Goal: Task Accomplishment & Management: Use online tool/utility

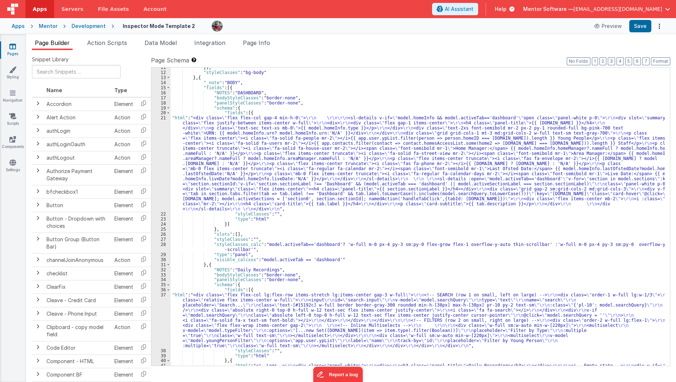
scroll to position [124, 0]
click at [212, 161] on div "}] , "styleClasses" : "bg-body" } , { "_note" : "BODY" , "fields" : [{ "NOTES" …" at bounding box center [418, 272] width 494 height 415
click at [200, 157] on div "}] , "styleClasses" : "bg-body" } , { "_note" : "BODY" , "fields" : [{ "NOTES" …" at bounding box center [418, 272] width 494 height 415
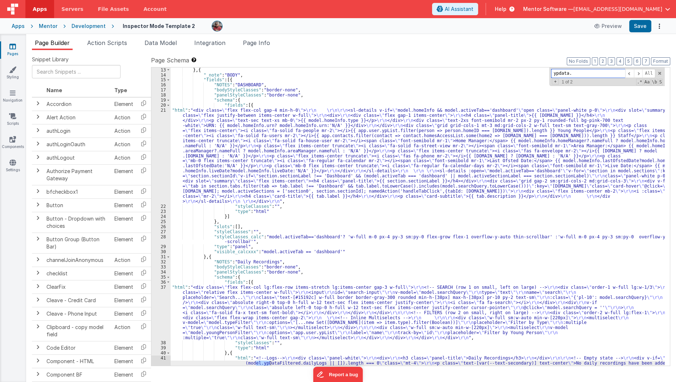
scroll to position [382, 0]
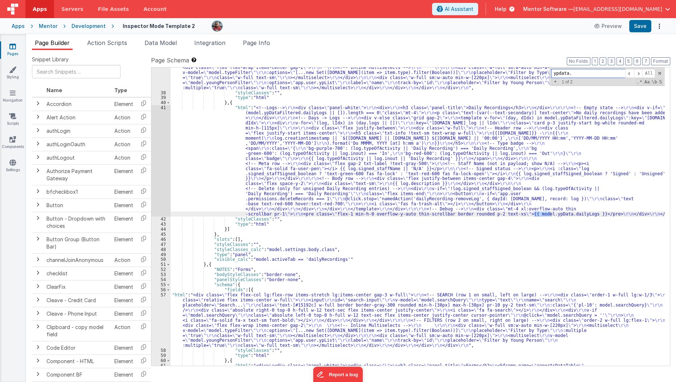
type input "ypdata."
click at [255, 165] on div ""html" : "<div class= \" flex flex-col lg:flex-row items-stretch lg:items-cente…" at bounding box center [418, 216] width 494 height 364
click at [161, 170] on div "41" at bounding box center [160, 160] width 19 height 111
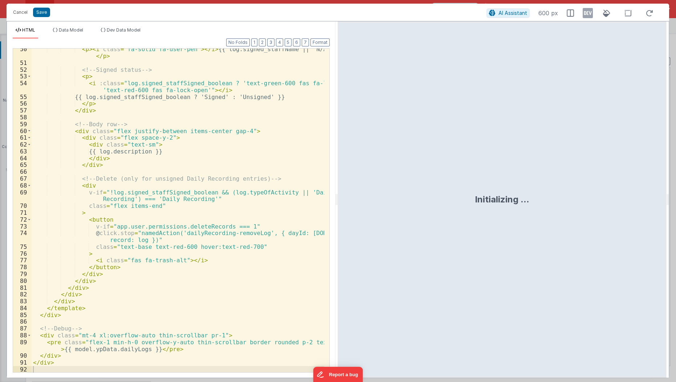
scroll to position [357, 0]
click at [33, 325] on div "< p > < i class = "fa-solid fa-user-pen" > </ i > {{ log.signed_staffName || 'N…" at bounding box center [178, 218] width 293 height 345
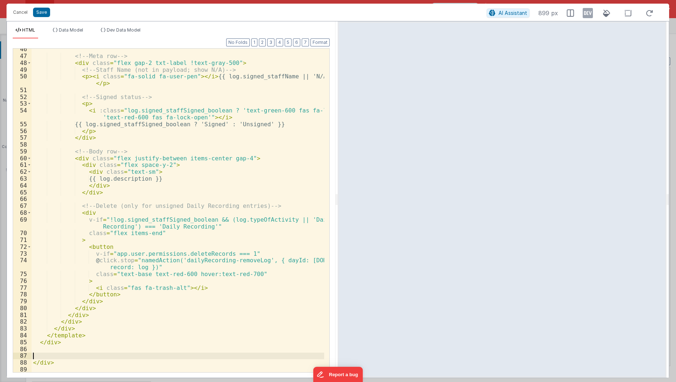
scroll to position [330, 0]
click at [44, 13] on button "Save" at bounding box center [41, 12] width 17 height 9
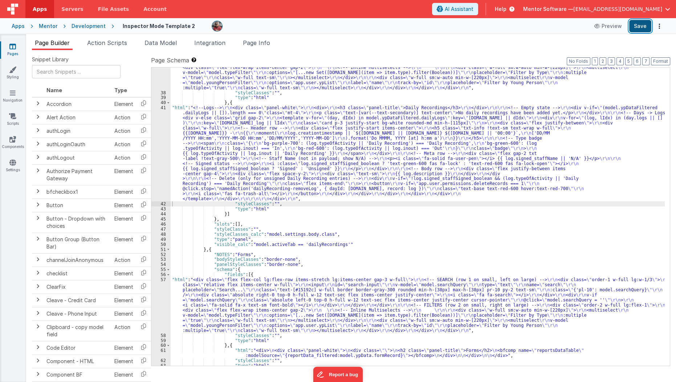
click at [636, 29] on button "Save" at bounding box center [640, 26] width 22 height 12
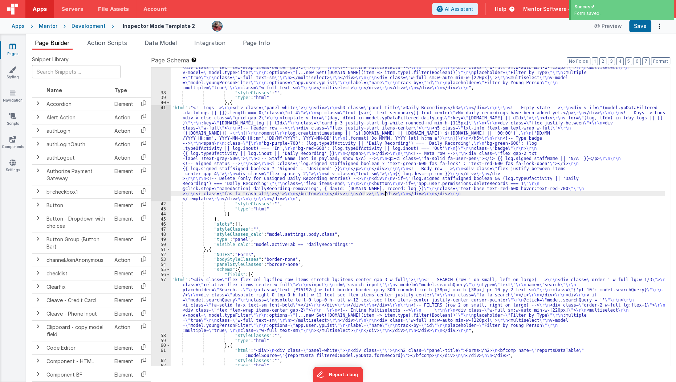
click at [386, 193] on div ""html" : "<div class= \" flex flex-col lg:flex-row items-stretch lg:items-cente…" at bounding box center [418, 213] width 494 height 359
click at [637, 74] on span at bounding box center [637, 73] width 9 height 9
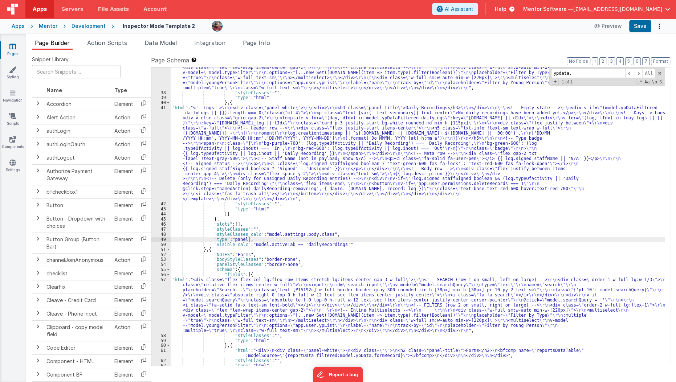
click at [333, 237] on div ""html" : "<div class= \" flex flex-col lg:flex-row items-stretch lg:items-cente…" at bounding box center [418, 213] width 494 height 359
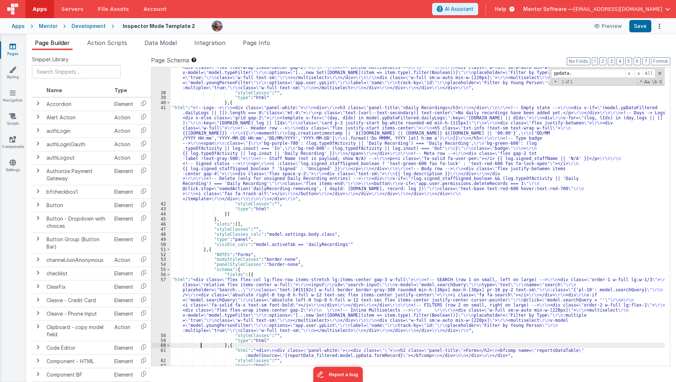
click at [201, 347] on div ""html" : "<div class= \" flex flex-col lg:flex-row items-stretch lg:items-cente…" at bounding box center [418, 213] width 494 height 359
click at [199, 350] on div ""html" : "<div class= \" flex flex-col lg:flex-row items-stretch lg:items-cente…" at bounding box center [418, 213] width 494 height 359
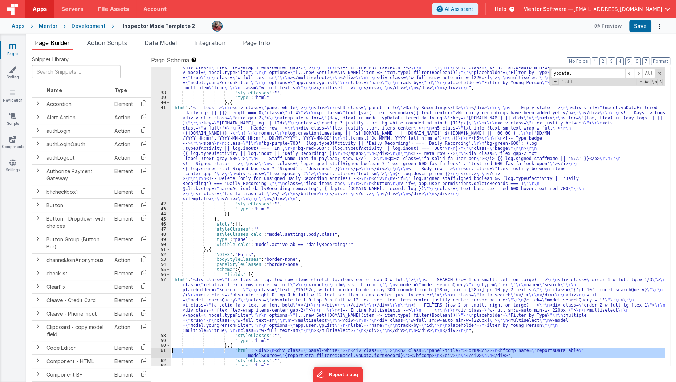
click at [162, 352] on div "61" at bounding box center [160, 353] width 19 height 10
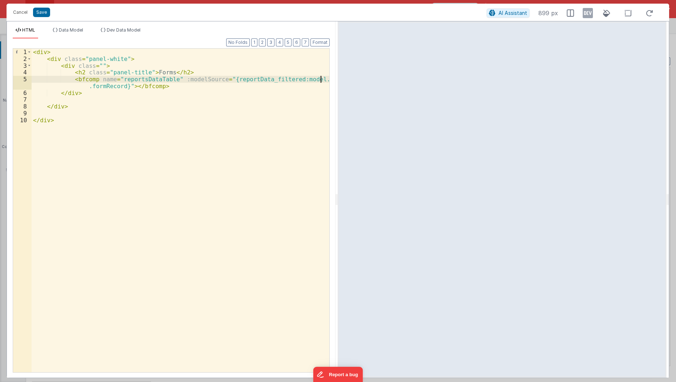
click at [322, 79] on div "< div > < div class = "panel-white" > < div class = "" > < h2 class = "panel-ti…" at bounding box center [181, 218] width 298 height 338
click at [44, 11] on button "Save" at bounding box center [41, 12] width 17 height 9
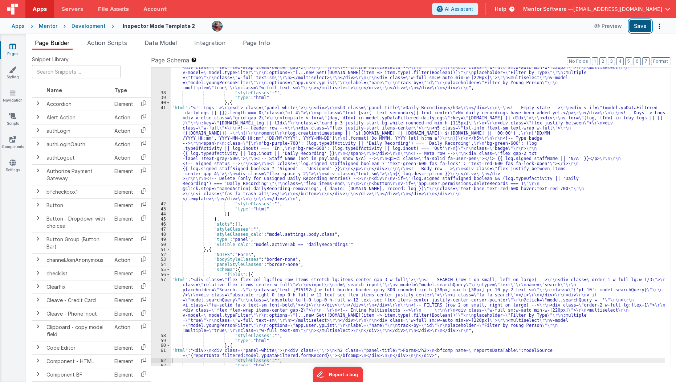
click at [641, 30] on button "Save" at bounding box center [640, 26] width 22 height 12
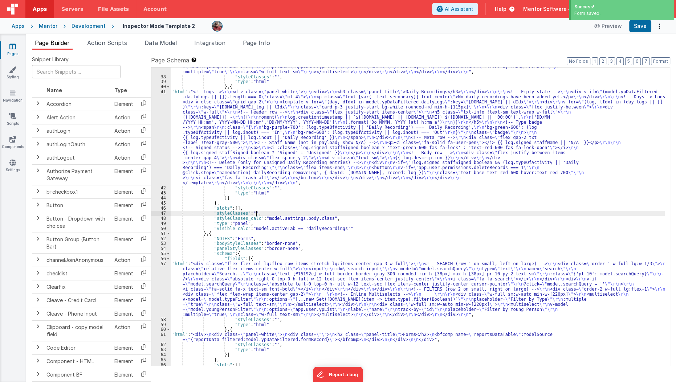
click at [421, 212] on div ""html" : "<div class= \" flex flex-col lg:flex-row items-stretch lg:items-cente…" at bounding box center [418, 198] width 494 height 359
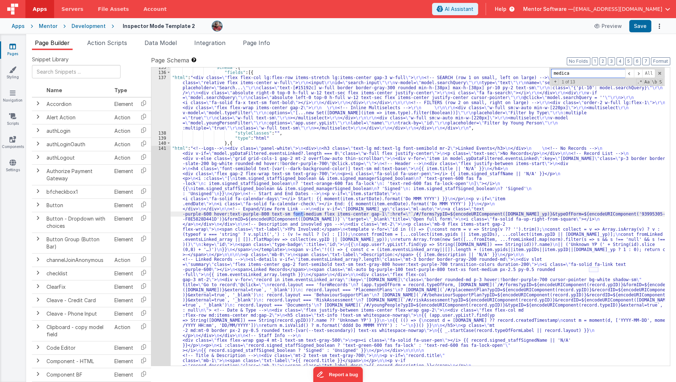
scroll to position [1489, 0]
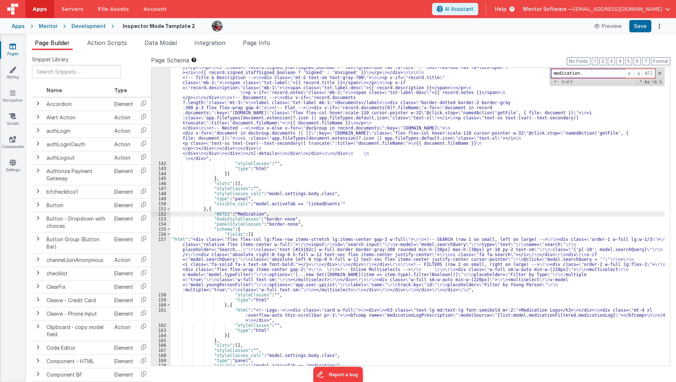
click at [658, 75] on div "medication. All Replace All + 0 of 0 .* Aa \b S" at bounding box center [606, 76] width 115 height 19
click at [659, 74] on span at bounding box center [659, 73] width 5 height 5
click at [457, 186] on div ""html" : "<!--Logs--> \n <div class= \" panel-white \" > \n <div> \n <h3 class=…" at bounding box center [418, 166] width 494 height 596
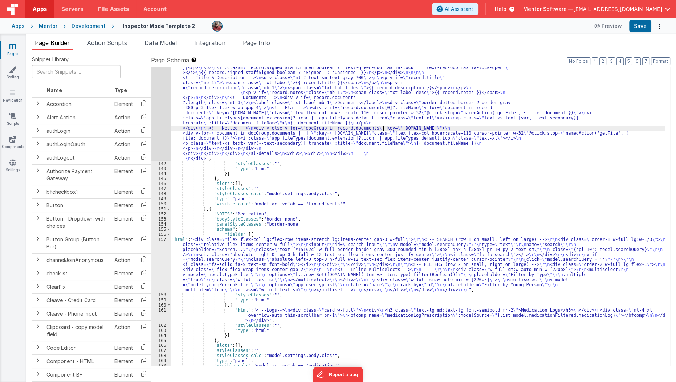
click at [383, 128] on div ""html" : "<!--Logs--> \n <div class= \" panel-white \" > \n <div> \n <h3 class=…" at bounding box center [418, 166] width 494 height 596
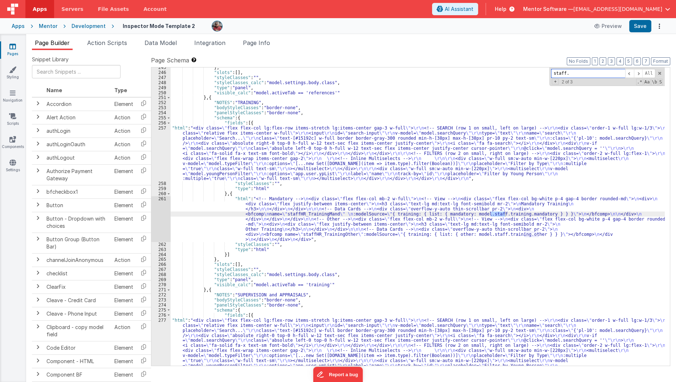
scroll to position [2475, 0]
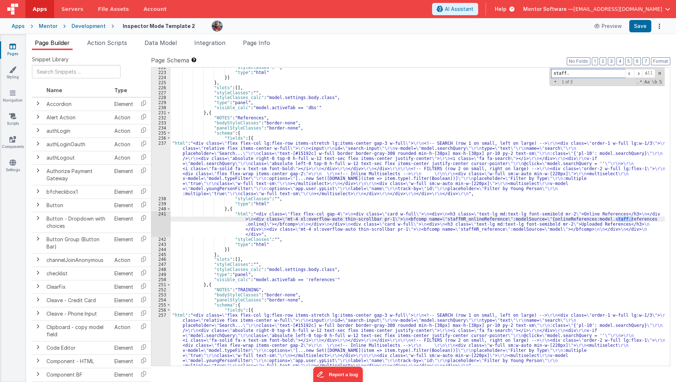
type input "staff."
click at [557, 79] on span "+" at bounding box center [554, 82] width 7 height 6
click at [557, 79] on input at bounding box center [588, 83] width 74 height 9
type input "staffFiltered."
click at [637, 85] on span "Replace" at bounding box center [636, 83] width 23 height 9
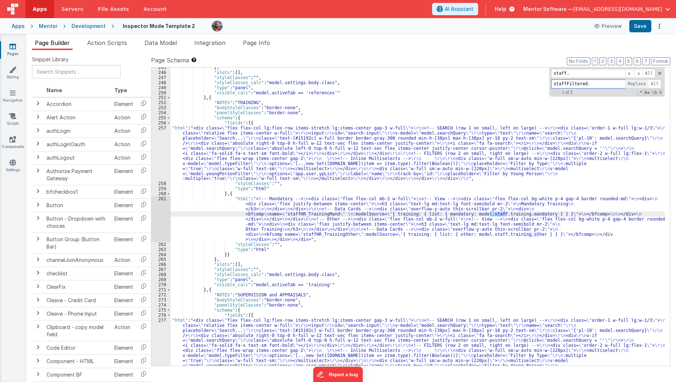
scroll to position [2663, 0]
click at [633, 84] on span "Replace" at bounding box center [636, 83] width 23 height 9
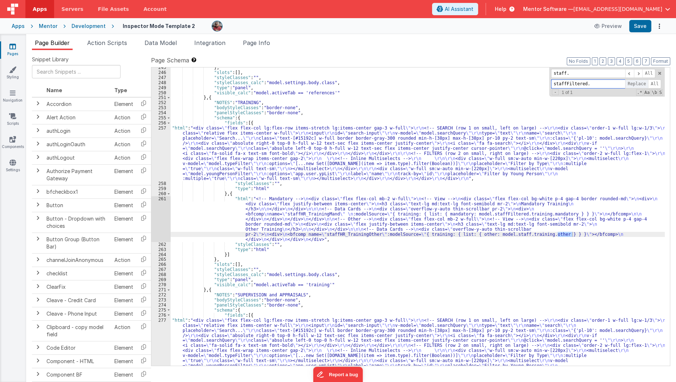
click at [633, 84] on span "Replace" at bounding box center [636, 83] width 23 height 9
click at [658, 72] on span at bounding box center [659, 73] width 5 height 5
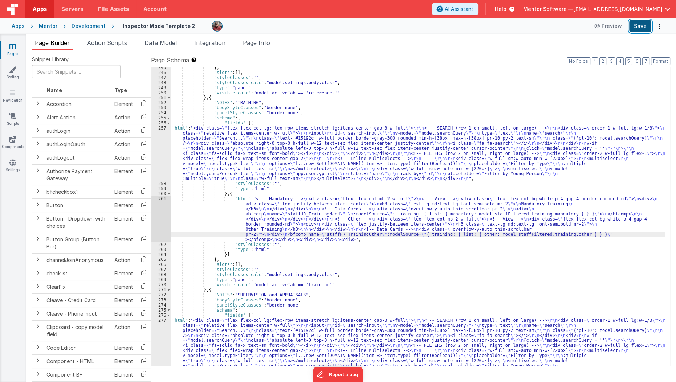
click at [641, 26] on button "Save" at bounding box center [640, 26] width 22 height 12
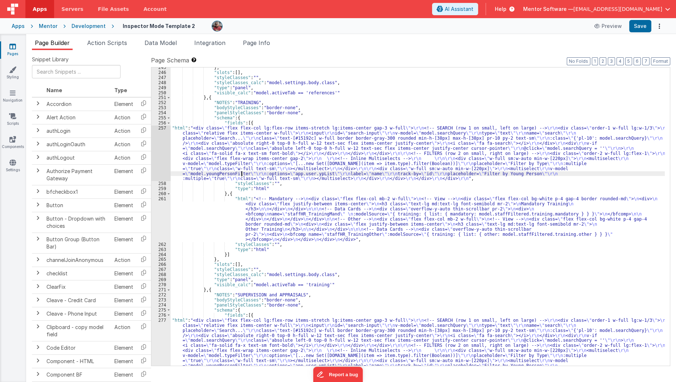
click at [241, 171] on div "} , "slots" : [ ] , "styleClasses" : "" , "styleClasses_calc" : "model.settings…" at bounding box center [418, 244] width 494 height 359
click at [263, 47] on li "Page Info" at bounding box center [256, 44] width 33 height 12
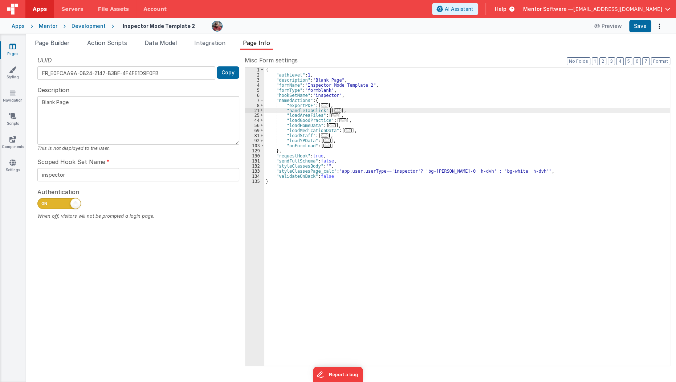
click at [334, 110] on span "..." at bounding box center [337, 110] width 7 height 4
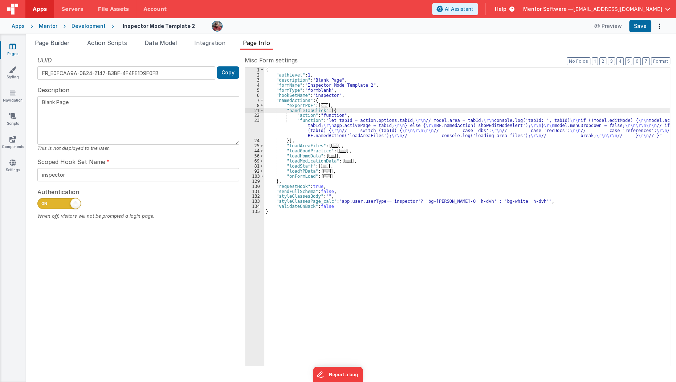
click at [294, 131] on div "{ "authLevel" : 1 , "description" : "Blank Page" , "formName" : "Inspector Mode…" at bounding box center [467, 221] width 406 height 308
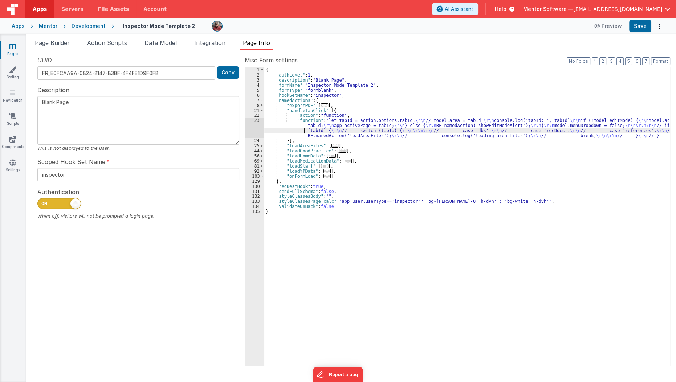
click at [256, 131] on div "23" at bounding box center [254, 128] width 19 height 20
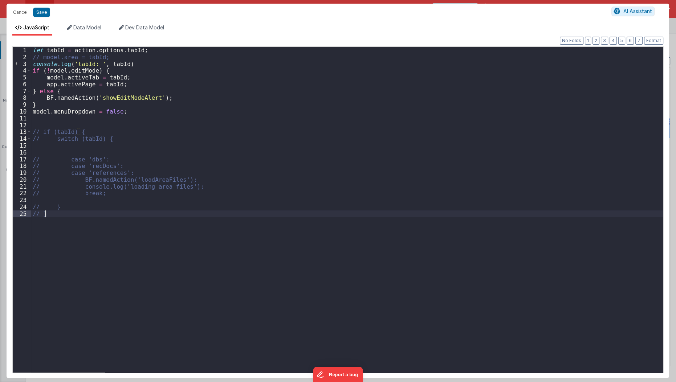
click at [98, 241] on div "let tabId = action . options . tabId ; // model.area = tabId; console . log ( '…" at bounding box center [347, 217] width 632 height 340
click at [128, 124] on div "let tabId = action . options . tabId ; // model.area = tabId; console . log ( '…" at bounding box center [347, 217] width 632 height 340
click at [140, 83] on div "let tabId = action . options . tabId ; // model.area = tabId; console . log ( '…" at bounding box center [347, 217] width 632 height 340
click at [151, 61] on div "let tabId = action . options . tabId ; // model.area = tabId; console . log ( '…" at bounding box center [347, 217] width 632 height 340
click at [139, 86] on div "let tabId = action . options . tabId ; // model.area = tabId; console . log ( '…" at bounding box center [347, 217] width 632 height 340
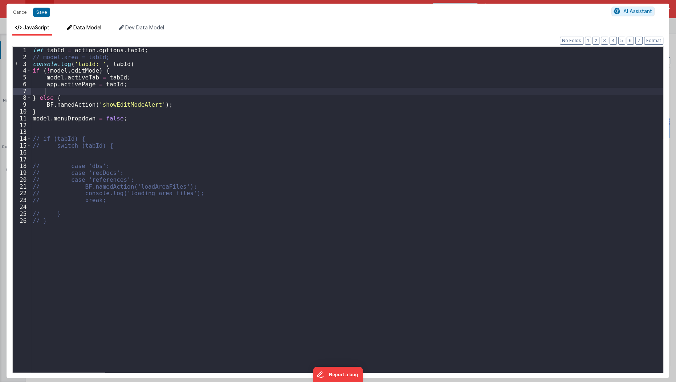
click at [86, 29] on span "Data Model" at bounding box center [87, 27] width 28 height 6
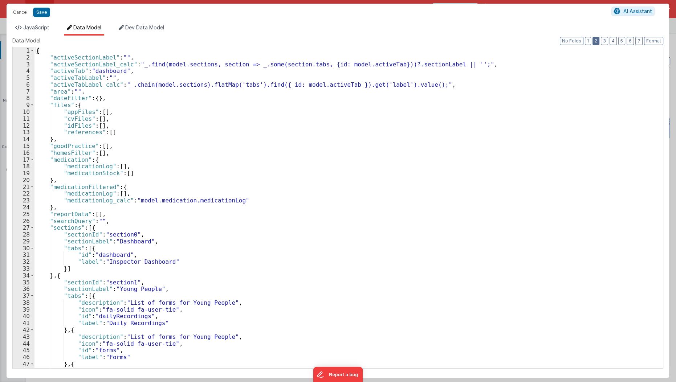
click at [598, 38] on button "2" at bounding box center [595, 41] width 7 height 8
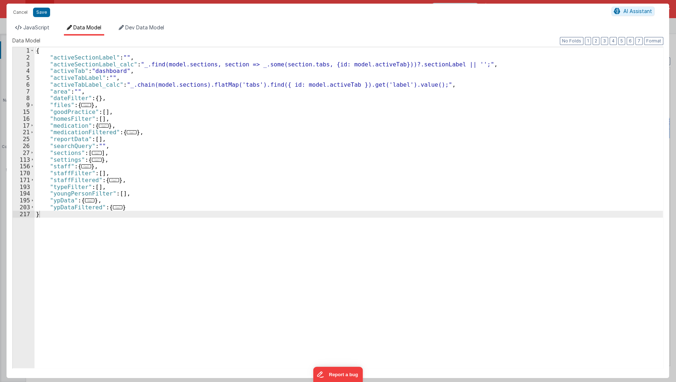
click at [63, 183] on div "{ "activeSectionLabel" : "" , "activeSectionLabel_calc" : "_.find(model.section…" at bounding box center [348, 214] width 628 height 335
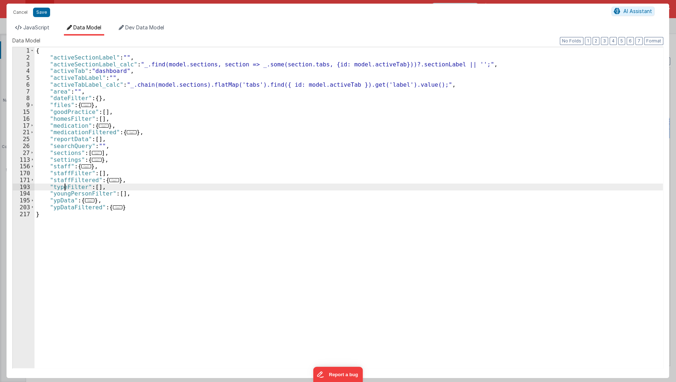
click at [63, 183] on div "{ "activeSectionLabel" : "" , "activeSectionLabel_calc" : "_.find(model.section…" at bounding box center [348, 214] width 628 height 335
click at [44, 31] on li "JavaScript" at bounding box center [32, 30] width 40 height 12
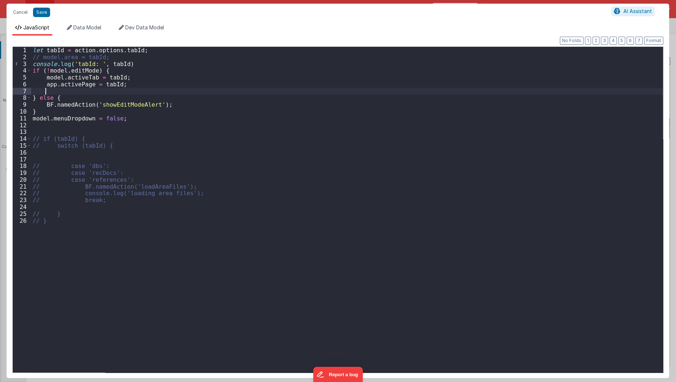
click at [74, 93] on div "let tabId = action . options . tabId ; // model.area = tabId; console . log ( '…" at bounding box center [347, 217] width 632 height 340
paste textarea
click at [83, 89] on div "let tabId = action . options . tabId ; // model.area = tabId; console . log ( '…" at bounding box center [347, 217] width 632 height 340
click at [45, 12] on button "Save" at bounding box center [41, 12] width 17 height 9
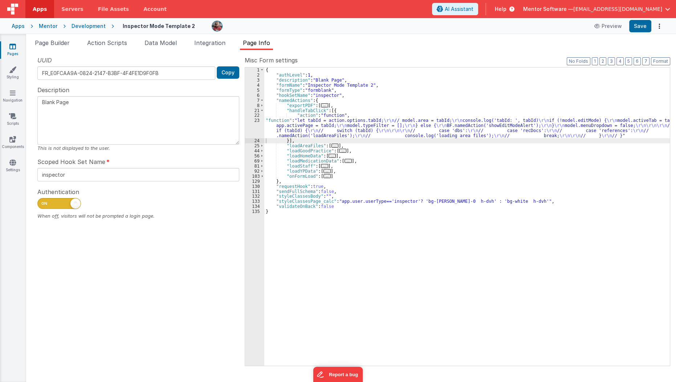
click at [644, 33] on div "Apps Mentor Development Inspector Mode Template 2 Preview Save" at bounding box center [338, 26] width 676 height 16
click at [644, 32] on button "Save" at bounding box center [640, 26] width 22 height 12
click at [62, 43] on span "Page Builder" at bounding box center [52, 42] width 35 height 7
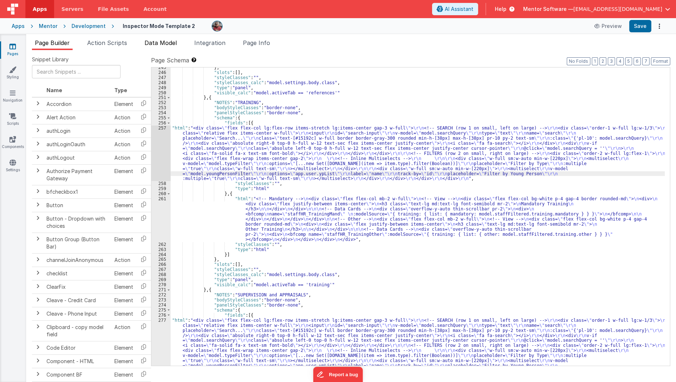
click at [160, 47] on li "Data Model" at bounding box center [160, 44] width 38 height 12
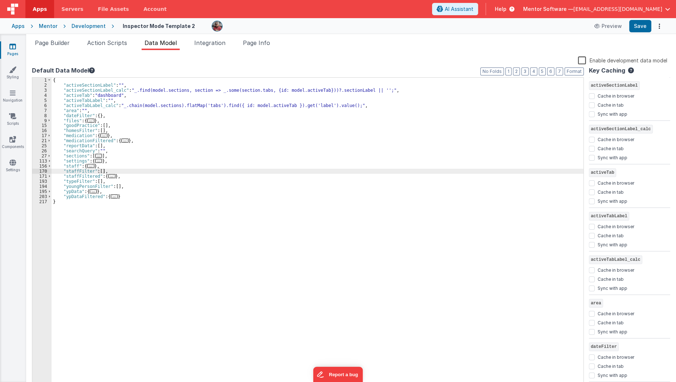
click at [112, 196] on span "..." at bounding box center [114, 196] width 7 height 4
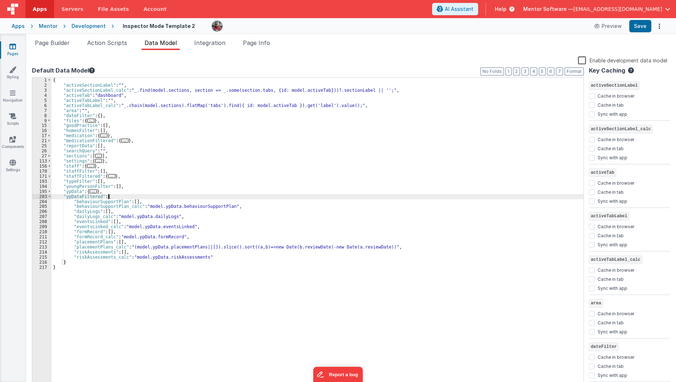
click at [123, 250] on div "{ "activeSectionLabel" : "" , "activeSectionLabel_calc" : "_.find(model.section…" at bounding box center [318, 238] width 532 height 321
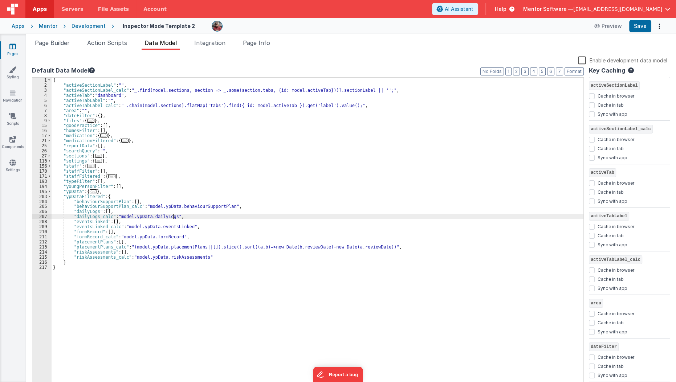
click at [172, 219] on div "{ "activeSectionLabel" : "" , "activeSectionLabel_calc" : "_.find(model.section…" at bounding box center [318, 238] width 532 height 321
click at [169, 218] on div "{ "activeSectionLabel" : "" , "activeSectionLabel_calc" : "_.find(model.section…" at bounding box center [318, 238] width 532 height 321
click at [171, 218] on div "{ "activeSectionLabel" : "" , "activeSectionLabel_calc" : "_.find(model.section…" at bounding box center [318, 238] width 532 height 321
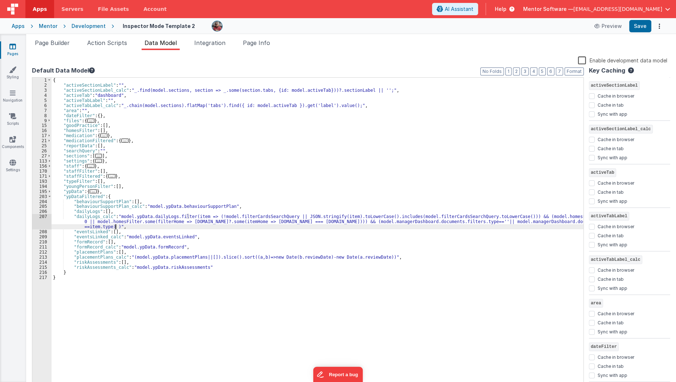
click at [251, 217] on div "{ "activeSectionLabel" : "" , "activeSectionLabel_calc" : "_.find(model.section…" at bounding box center [318, 238] width 532 height 321
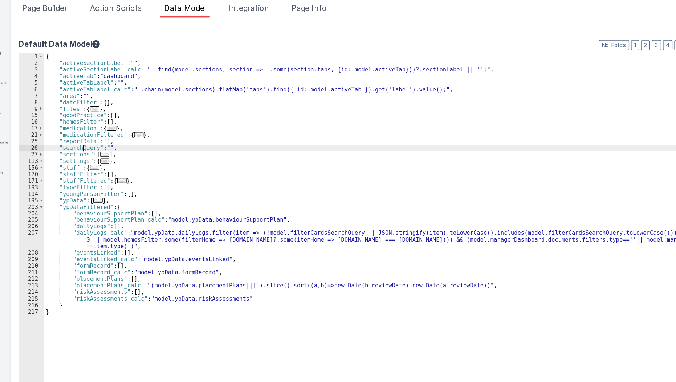
click at [81, 150] on div "{ "activeSectionLabel" : "" , "activeSectionLabel_calc" : "_.find(model.section…" at bounding box center [318, 238] width 532 height 321
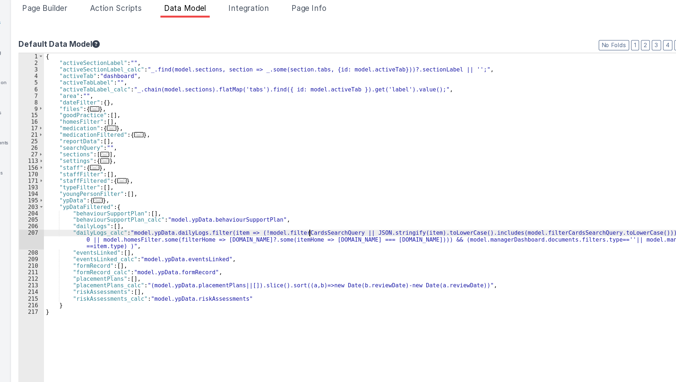
click at [256, 216] on div "{ "activeSectionLabel" : "" , "activeSectionLabel_calc" : "_.find(model.section…" at bounding box center [318, 238] width 532 height 321
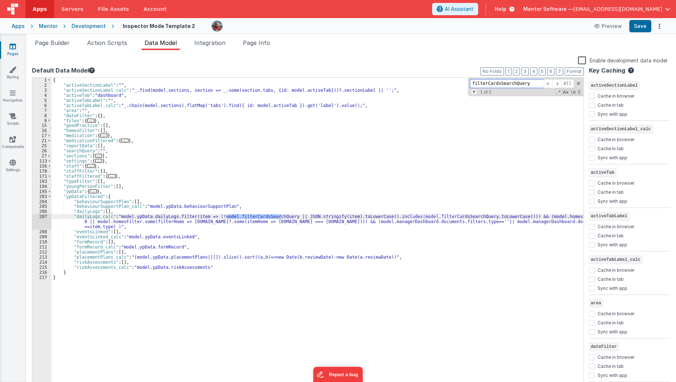
click at [476, 93] on span "+" at bounding box center [473, 92] width 7 height 6
click at [476, 93] on input at bounding box center [506, 94] width 74 height 9
paste input "searchQuery"
type input "searchQuery"
click at [554, 94] on span "Replace" at bounding box center [554, 94] width 23 height 9
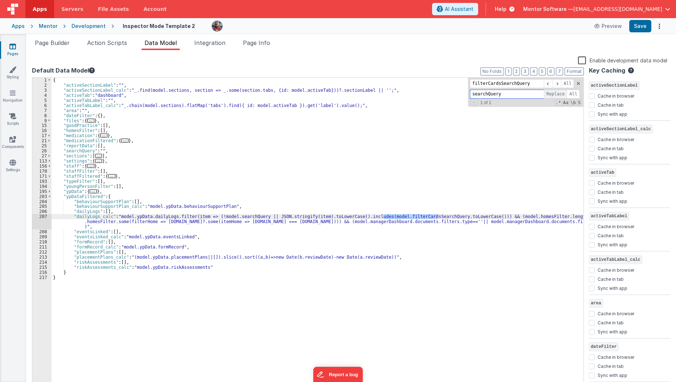
click at [554, 94] on span "Replace" at bounding box center [554, 94] width 23 height 9
click at [330, 220] on div "{ "activeSectionLabel" : "" , "activeSectionLabel_calc" : "_.find(model.section…" at bounding box center [318, 238] width 532 height 321
type input "managerDashboard.documents.filters.type"
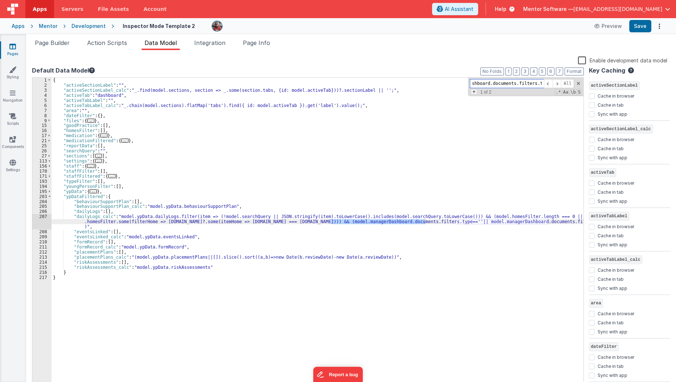
scroll to position [0, 0]
click at [474, 91] on span "+" at bounding box center [473, 92] width 7 height 6
click at [475, 93] on input "searchQuery" at bounding box center [506, 94] width 74 height 9
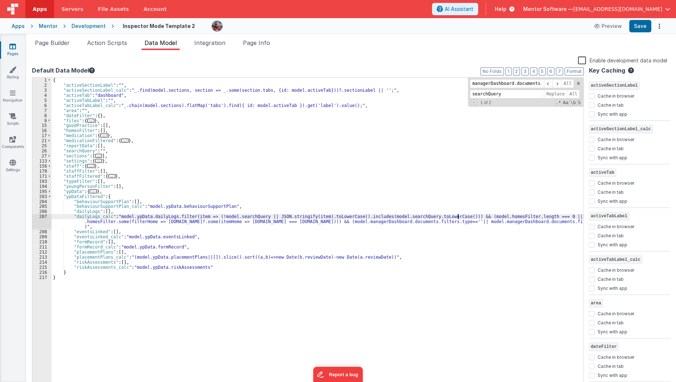
click at [457, 217] on div "{ "activeSectionLabel" : "" , "activeSectionLabel_calc" : "_.find(model.section…" at bounding box center [318, 238] width 532 height 321
click at [304, 223] on div "{ "activeSectionLabel" : "" , "activeSectionLabel_calc" : "_.find(model.section…" at bounding box center [318, 238] width 532 height 321
click at [304, 223] on div "{ "activeSectionLabel" : "" , "activeSectionLabel_calc" : "_.find(model.section…" at bounding box center [317, 233] width 531 height 311
click at [304, 223] on div "{ "activeSectionLabel" : "" , "activeSectionLabel_calc" : "_.find(model.section…" at bounding box center [318, 238] width 532 height 321
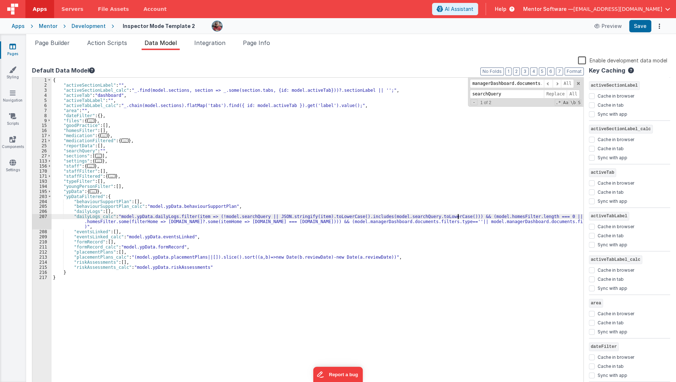
click at [304, 223] on div "{ "activeSectionLabel" : "" , "activeSectionLabel_calc" : "_.find(model.section…" at bounding box center [318, 238] width 532 height 321
click at [458, 219] on div "{ "activeSectionLabel" : "" , "activeSectionLabel_calc" : "_.find(model.section…" at bounding box center [318, 238] width 532 height 321
click at [452, 251] on div "{ "activeSectionLabel" : "" , "activeSectionLabel_calc" : "_.find(model.section…" at bounding box center [318, 238] width 532 height 321
click at [242, 108] on div "{ "activeSectionLabel" : "" , "activeSectionLabel_calc" : "_.find(model.section…" at bounding box center [318, 238] width 532 height 321
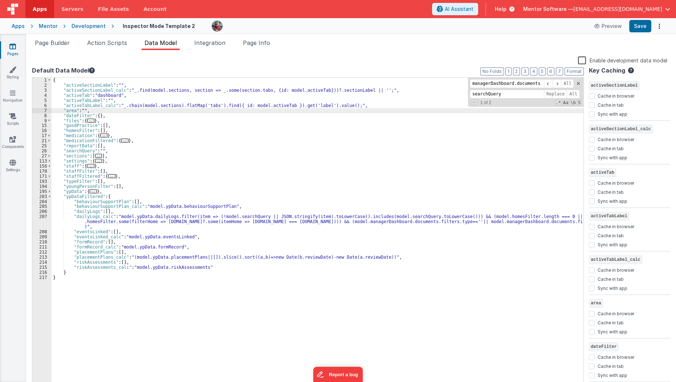
click at [458, 213] on div "{ "activeSectionLabel" : "" , "activeSectionLabel_calc" : "_.find(model.section…" at bounding box center [318, 238] width 532 height 321
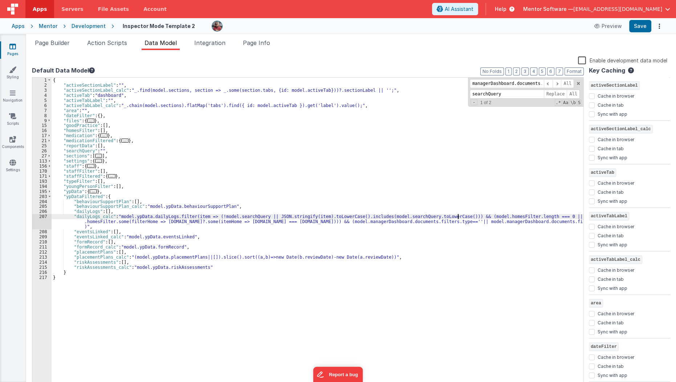
click at [458, 218] on div "{ "activeSectionLabel" : "" , "activeSectionLabel_calc" : "_.find(model.section…" at bounding box center [318, 238] width 532 height 321
click at [334, 222] on div "{ "activeSectionLabel" : "" , "activeSectionLabel_calc" : "_.find(model.section…" at bounding box center [318, 238] width 532 height 321
click at [434, 220] on div "{ "activeSectionLabel" : "" , "activeSectionLabel_calc" : "_.find(model.section…" at bounding box center [318, 238] width 532 height 321
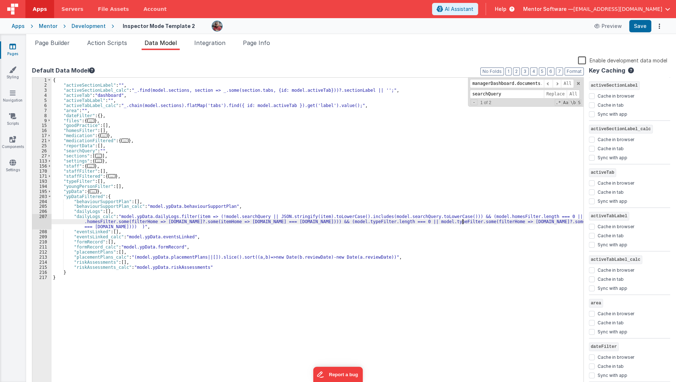
click at [463, 223] on div "{ "activeSectionLabel" : "" , "activeSectionLabel_calc" : "_.find(model.section…" at bounding box center [318, 238] width 532 height 321
click at [419, 221] on div "{ "activeSectionLabel" : "" , "activeSectionLabel_calc" : "_.find(model.section…" at bounding box center [318, 238] width 532 height 321
click at [463, 222] on div "{ "activeSectionLabel" : "" , "activeSectionLabel_calc" : "_.find(model.section…" at bounding box center [318, 238] width 532 height 321
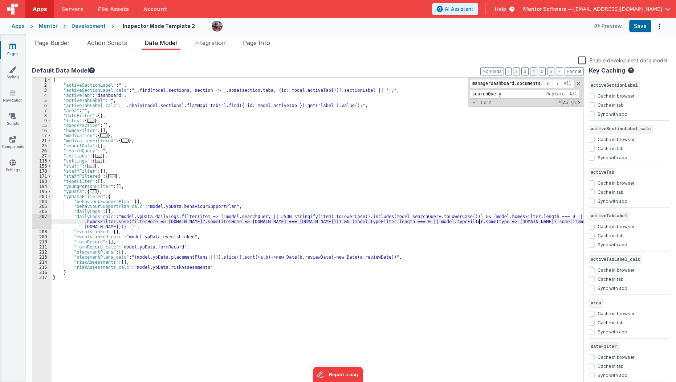
click at [480, 222] on div "{ "activeSectionLabel" : "" , "activeSectionLabel_calc" : "_.find(model.section…" at bounding box center [318, 238] width 532 height 321
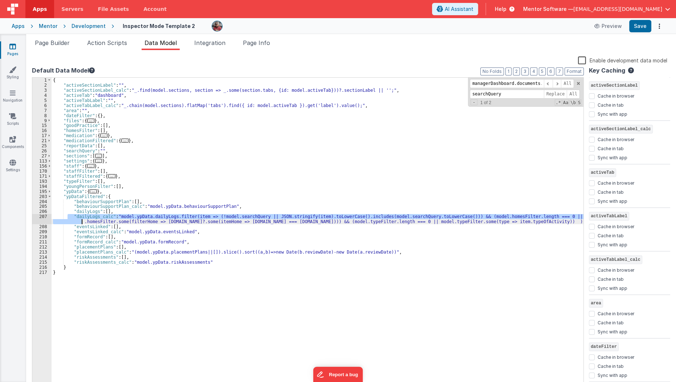
drag, startPoint x: 68, startPoint y: 215, endPoint x: 68, endPoint y: 221, distance: 5.8
click at [68, 221] on div "{ "activeSectionLabel" : "" , "activeSectionLabel_calc" : "_.find(model.section…" at bounding box center [318, 238] width 532 height 321
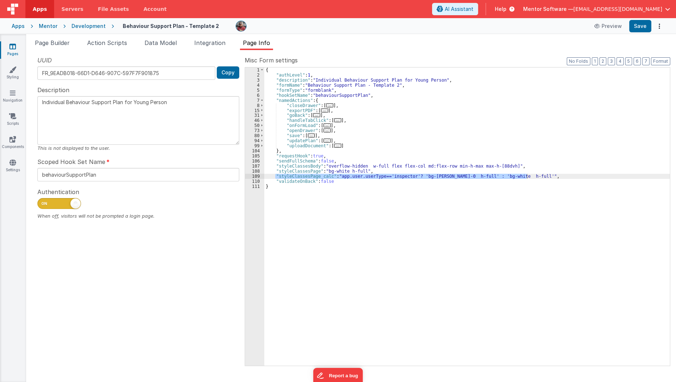
click at [13, 50] on link "Pages" at bounding box center [13, 50] width 26 height 15
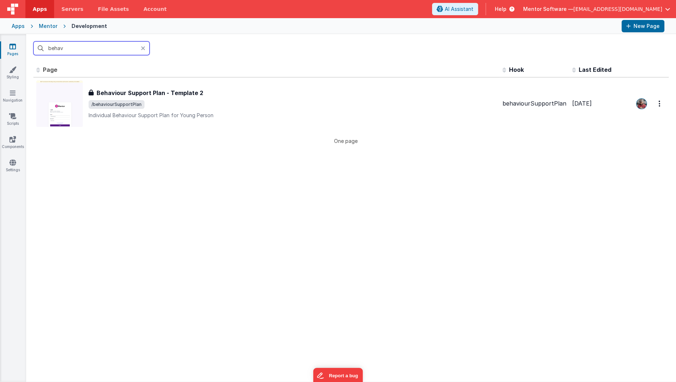
click at [56, 50] on input "behav" at bounding box center [91, 48] width 116 height 14
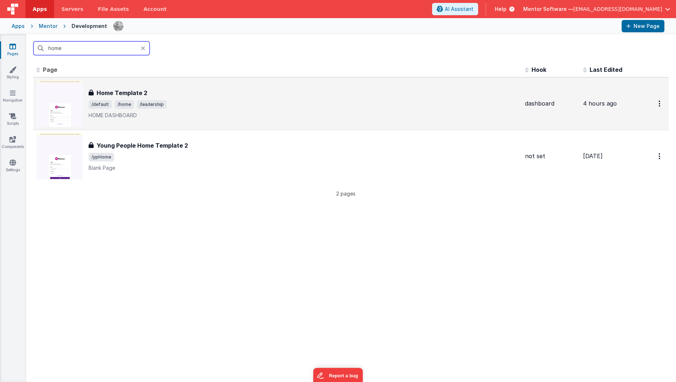
type input "home"
click at [126, 87] on div "Home Template 2 Home Template 2 /default /home /leadership HOME DASHBOARD" at bounding box center [277, 104] width 483 height 46
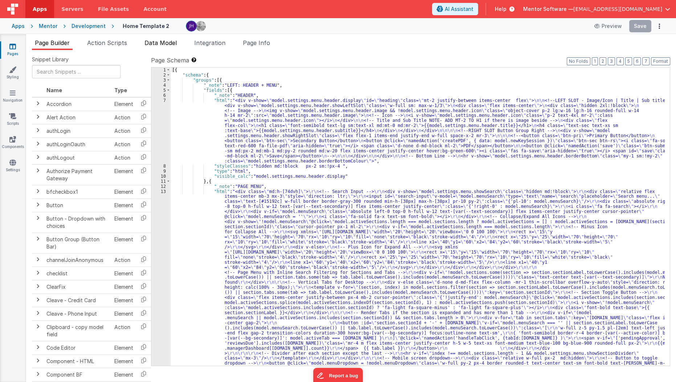
click at [172, 48] on li "Data Model" at bounding box center [160, 44] width 38 height 12
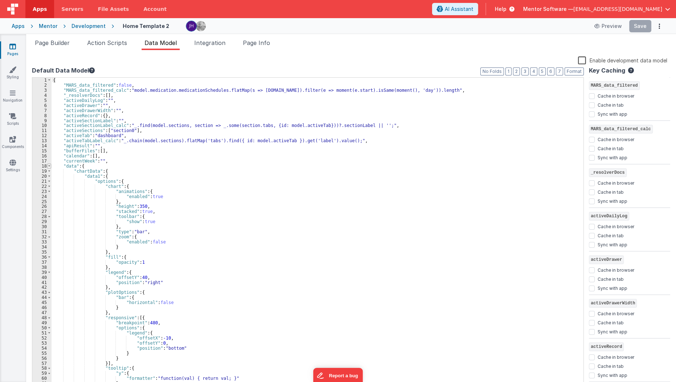
click at [50, 164] on span at bounding box center [49, 166] width 4 height 5
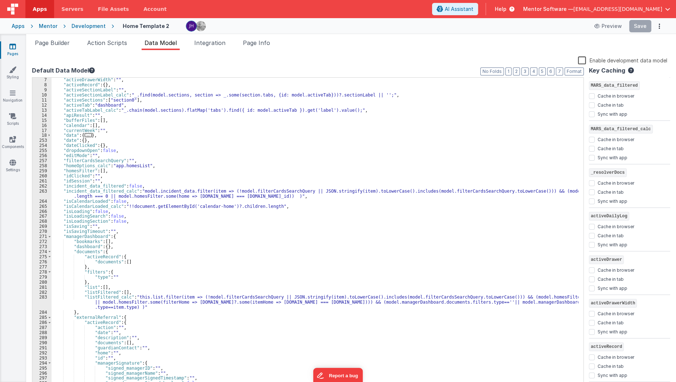
scroll to position [53, 0]
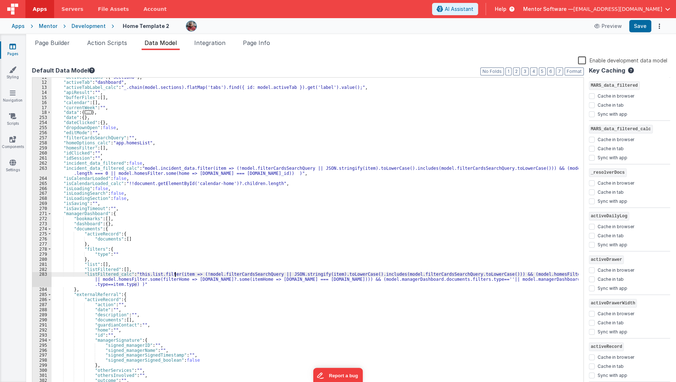
click at [175, 274] on div ""activeSections" : [ "section0" ] , "activeTab" : "dashboard" , "activeTabLabel…" at bounding box center [315, 235] width 527 height 321
click at [173, 274] on div ""activeSections" : [ "section0" ] , "activeTab" : "dashboard" , "activeTabLabel…" at bounding box center [315, 235] width 527 height 321
